Goal: Navigation & Orientation: Find specific page/section

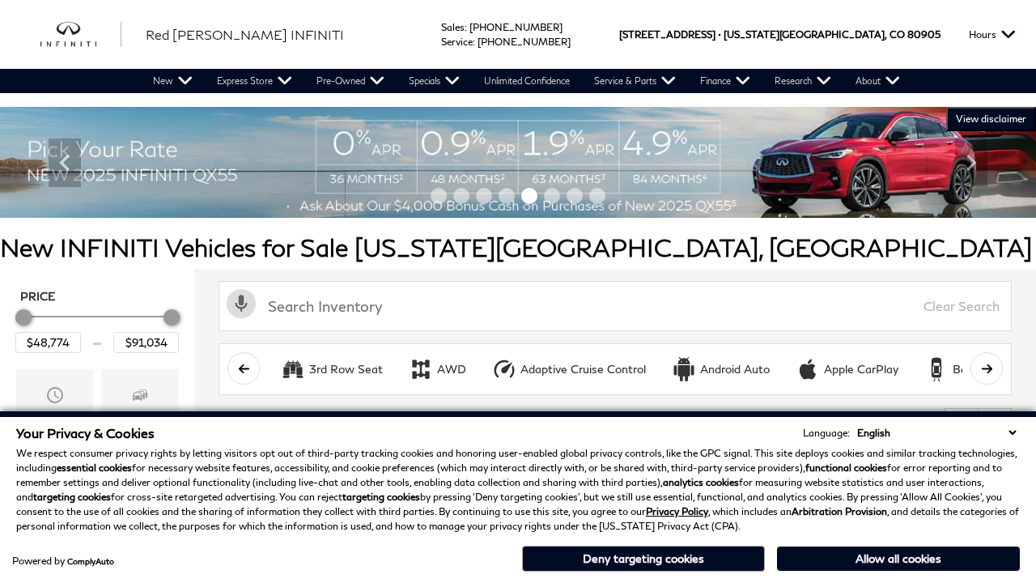
scroll to position [759, 0]
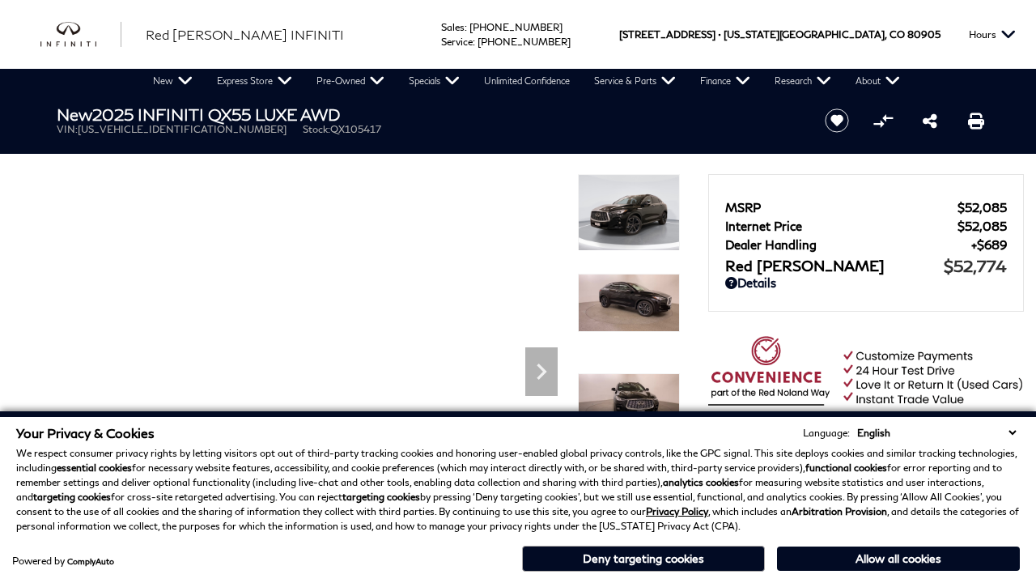
scroll to position [786, 0]
